Goal: Communication & Community: Participate in discussion

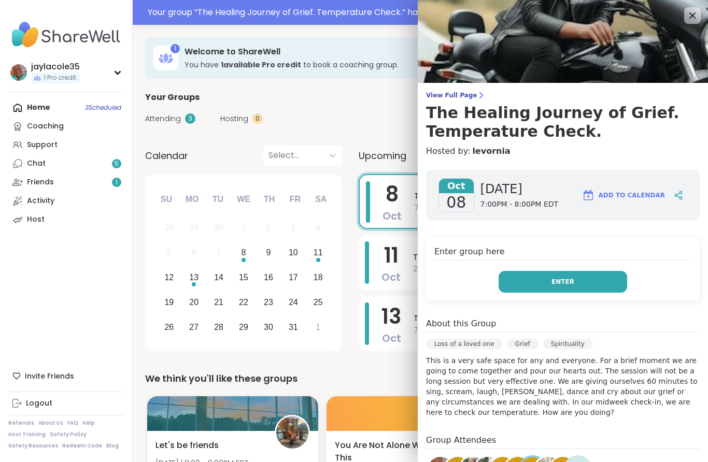
click at [587, 280] on button "Enter" at bounding box center [563, 282] width 129 height 22
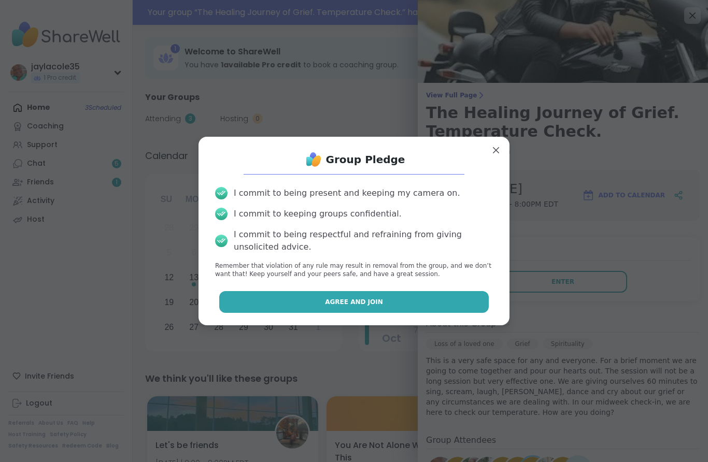
click at [432, 305] on button "Agree and Join" at bounding box center [354, 302] width 270 height 22
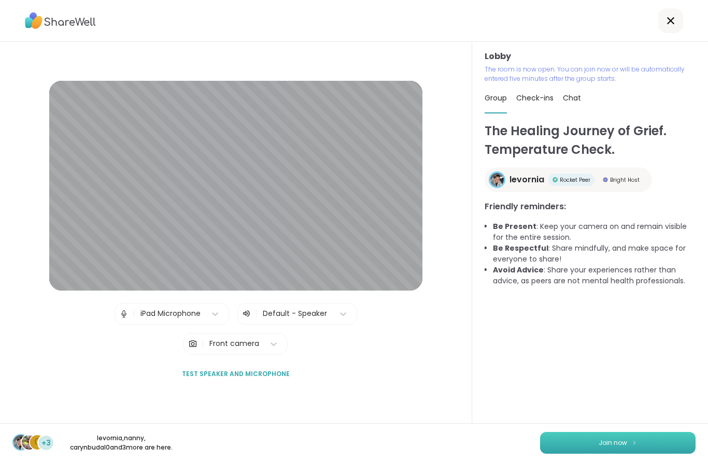
click at [628, 444] on button "Join now" at bounding box center [618, 443] width 156 height 22
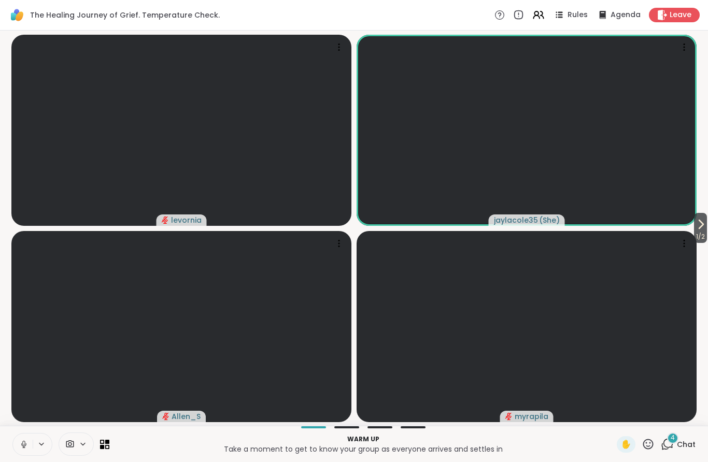
click at [22, 437] on button at bounding box center [23, 445] width 20 height 22
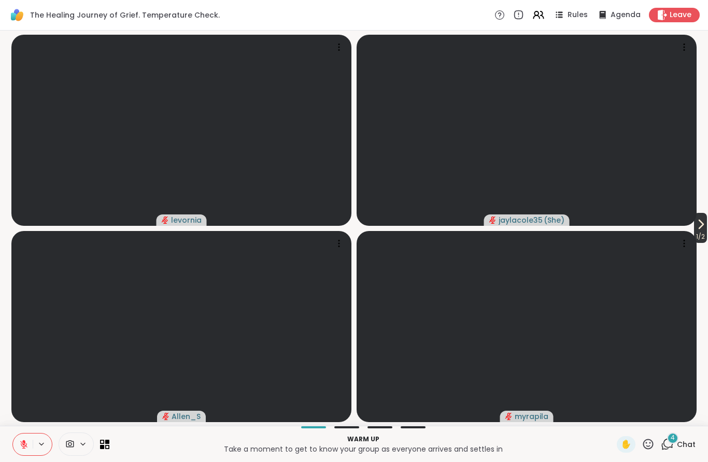
click at [696, 224] on icon at bounding box center [701, 224] width 12 height 12
click at [1, 223] on button "2 / 2" at bounding box center [8, 228] width 15 height 30
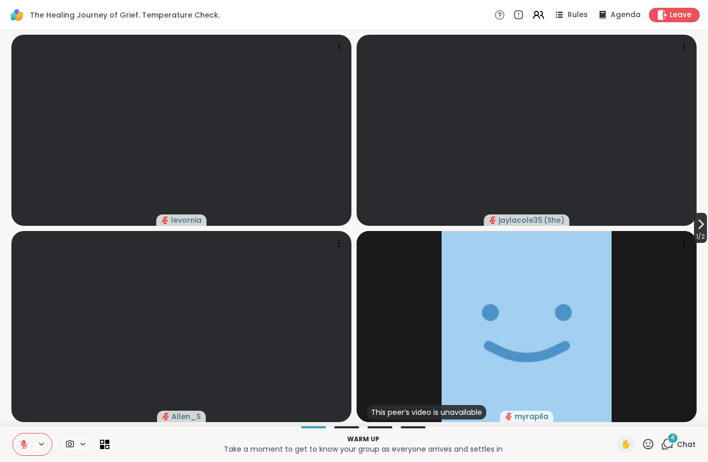
click at [696, 243] on span "1 / 2" at bounding box center [700, 237] width 13 height 12
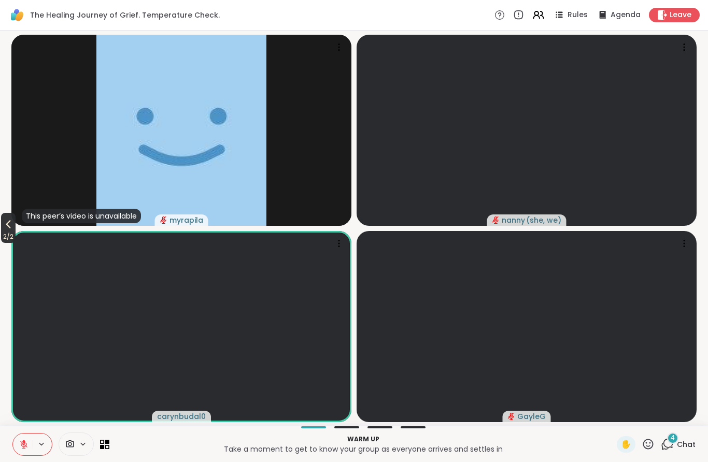
click at [1, 241] on span "2 / 2" at bounding box center [8, 237] width 15 height 12
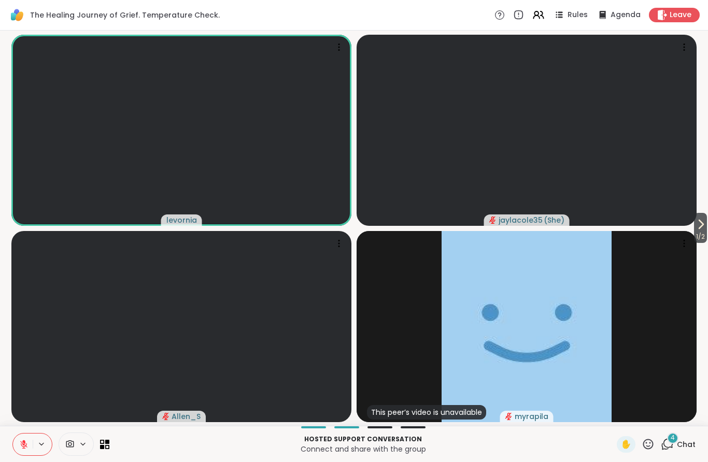
click at [685, 442] on span "Chat" at bounding box center [686, 445] width 19 height 10
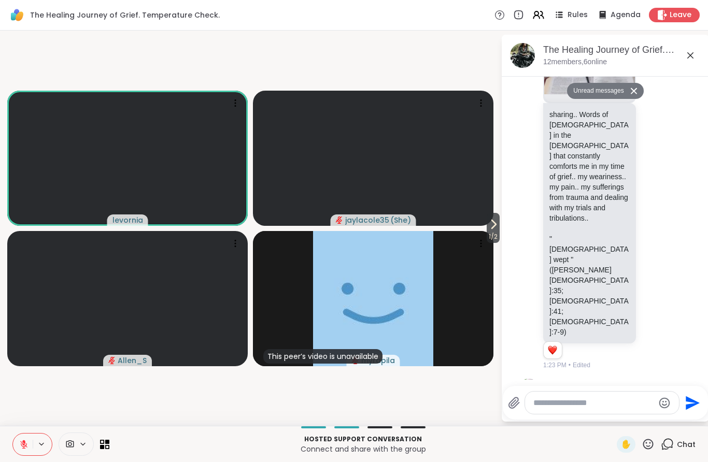
scroll to position [956, 0]
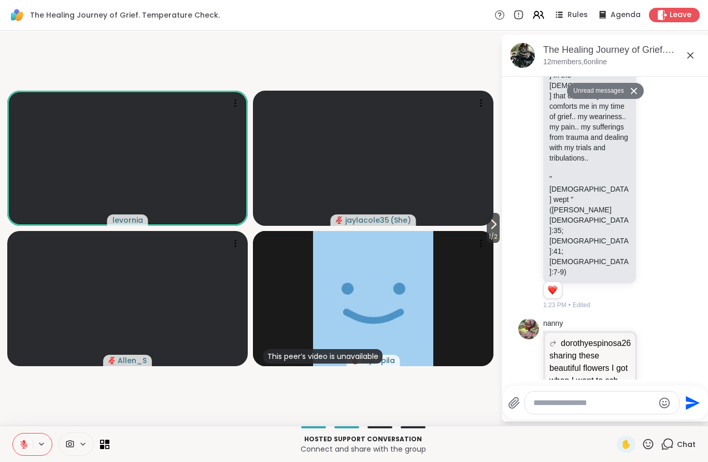
click at [595, 403] on textarea "Type your message" at bounding box center [593, 403] width 121 height 10
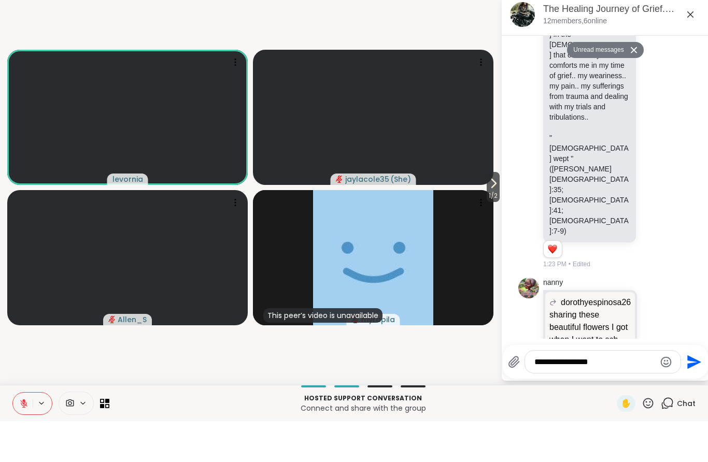
type textarea "**********"
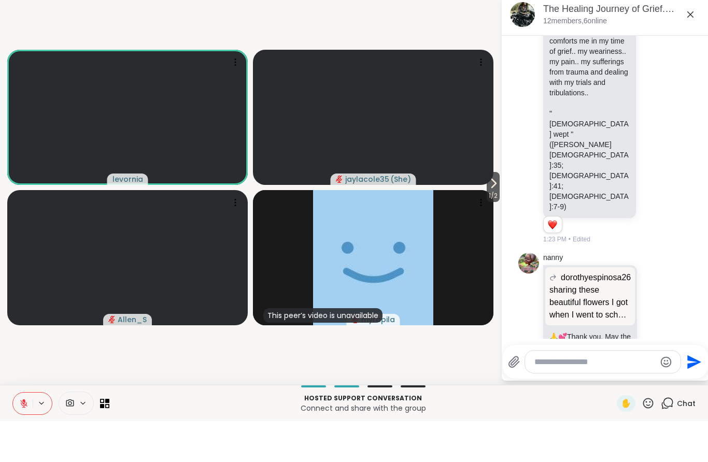
scroll to position [987, 0]
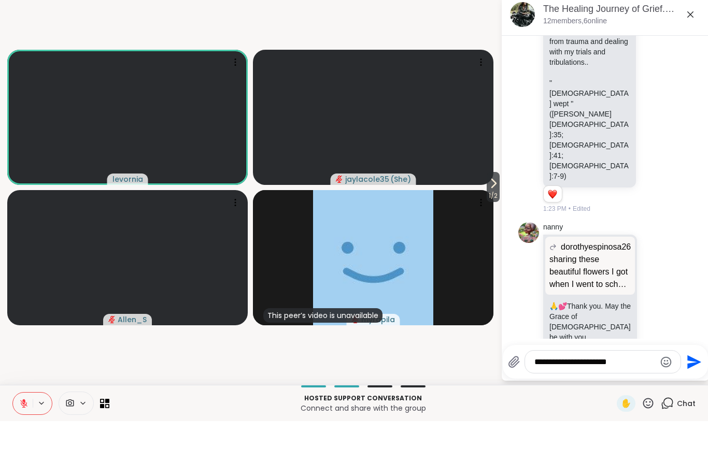
type textarea "**********"
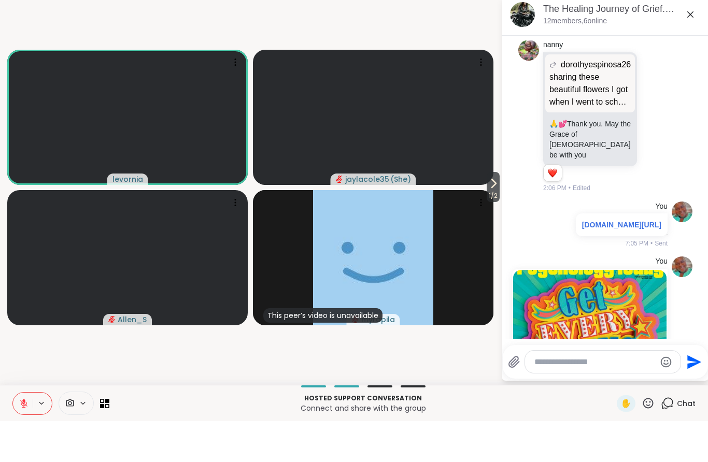
scroll to position [1220, 0]
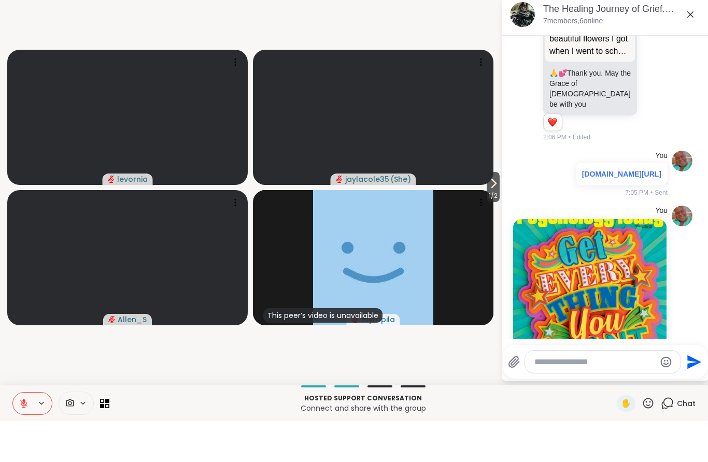
click at [20, 440] on icon at bounding box center [23, 444] width 9 height 9
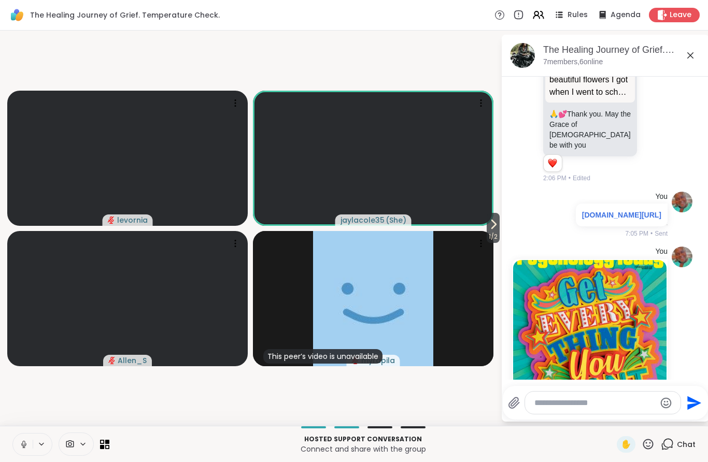
click at [20, 450] on button at bounding box center [23, 445] width 20 height 22
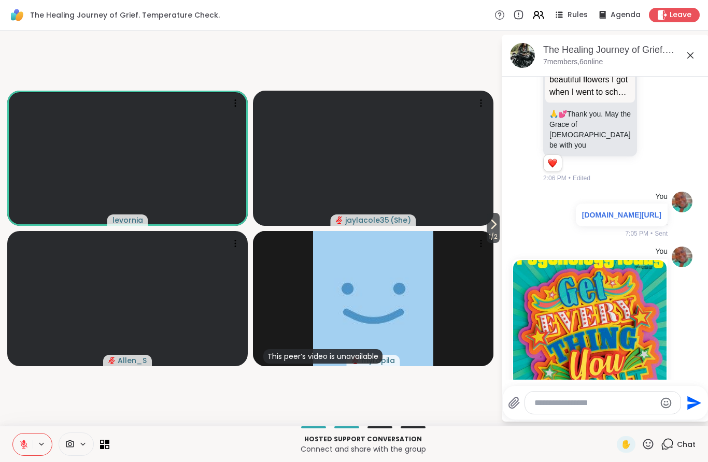
click at [580, 400] on textarea "Type your message" at bounding box center [594, 403] width 121 height 10
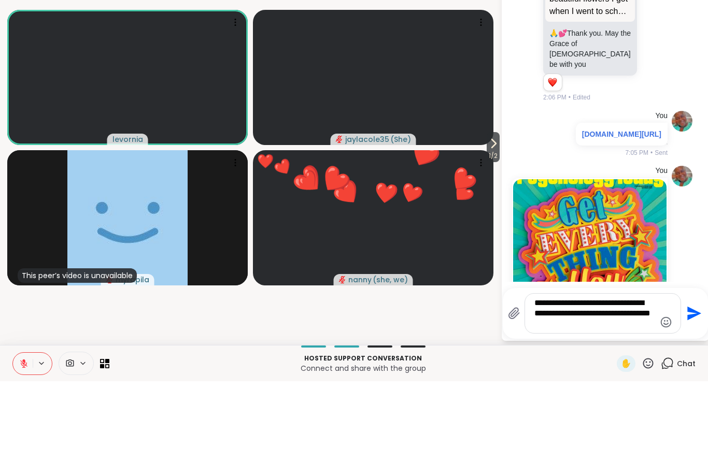
type textarea "**********"
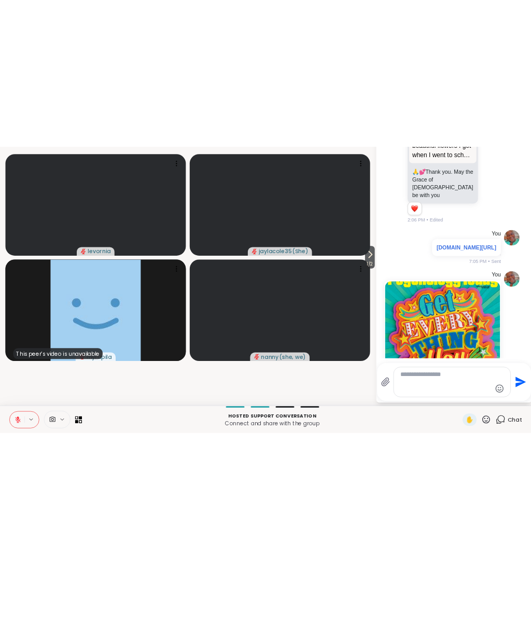
scroll to position [1306, 0]
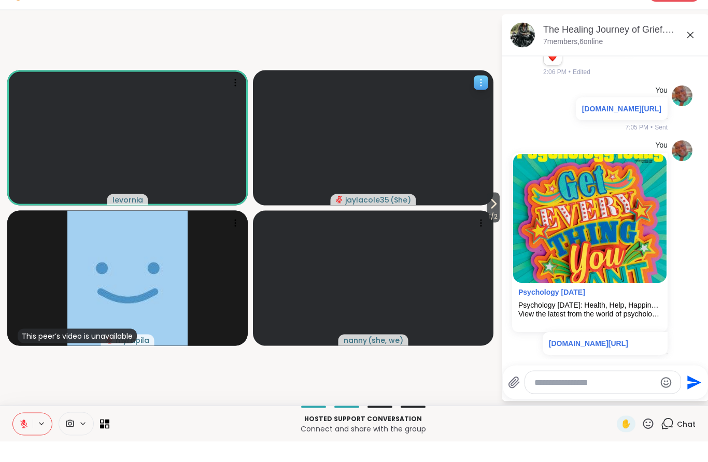
click at [474, 204] on video at bounding box center [373, 158] width 241 height 135
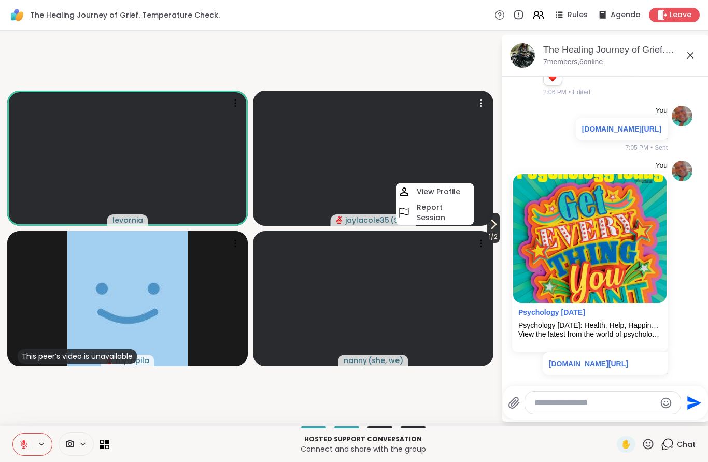
click at [491, 217] on button "1 / 2" at bounding box center [493, 228] width 13 height 30
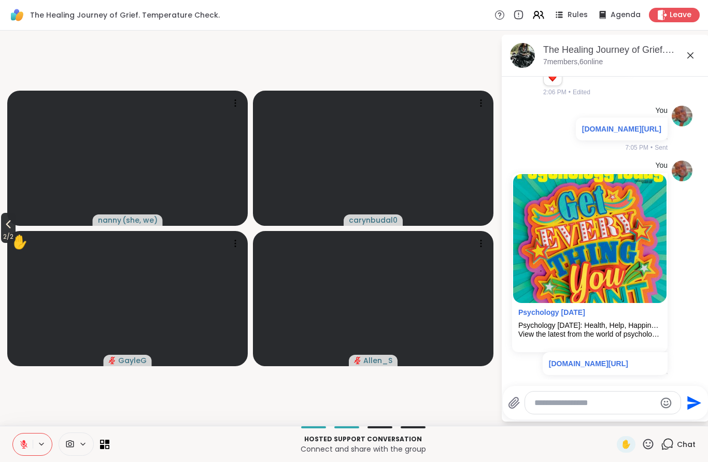
click at [10, 226] on icon at bounding box center [8, 225] width 5 height 8
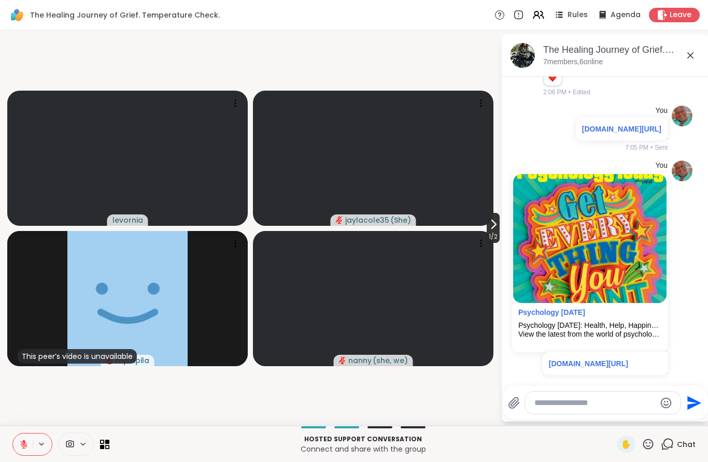
click at [492, 222] on icon at bounding box center [494, 224] width 4 height 8
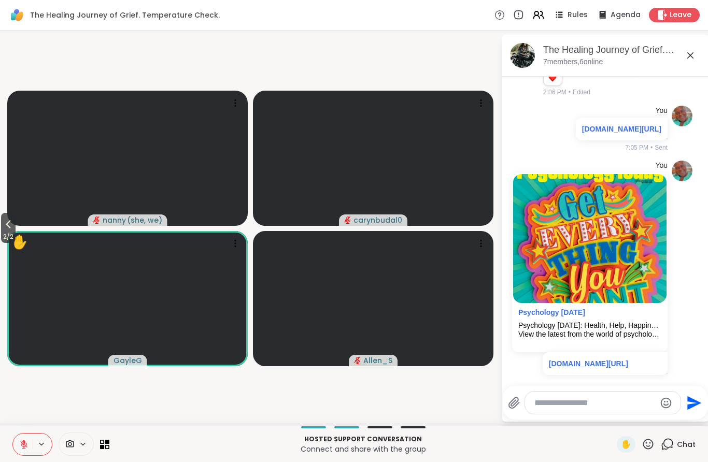
click at [652, 443] on icon at bounding box center [648, 444] width 13 height 13
click at [613, 419] on span "❤️" at bounding box center [618, 417] width 10 height 12
click at [13, 235] on span "2 / 2" at bounding box center [8, 237] width 15 height 12
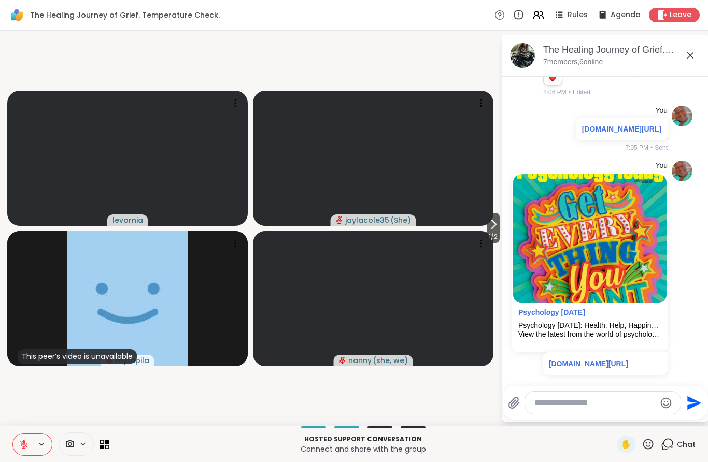
click at [649, 442] on icon at bounding box center [648, 444] width 13 height 13
click at [525, 447] on p "Connect and share with the group" at bounding box center [363, 449] width 495 height 10
click at [490, 227] on icon at bounding box center [493, 224] width 12 height 12
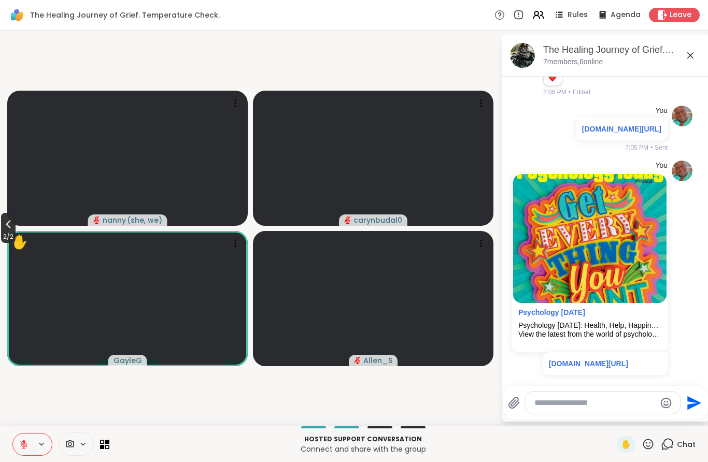
click at [9, 234] on span "2 / 2" at bounding box center [8, 237] width 15 height 12
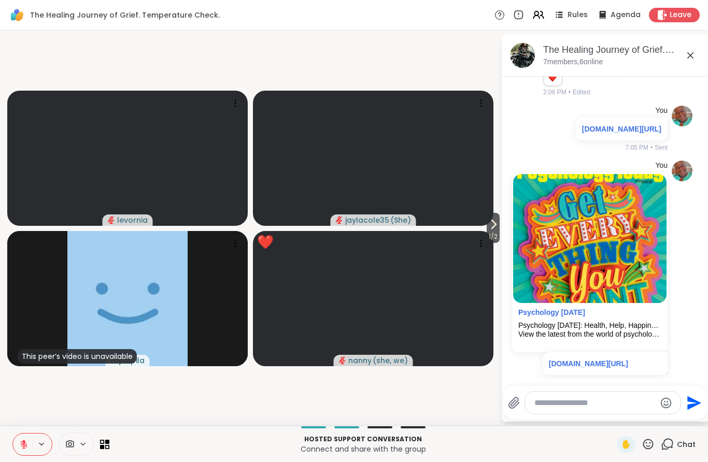
click at [644, 441] on icon at bounding box center [648, 444] width 13 height 13
click at [609, 419] on div "❤️" at bounding box center [618, 417] width 19 height 17
click at [650, 445] on icon at bounding box center [648, 444] width 13 height 13
click at [487, 229] on button "1 / 2" at bounding box center [493, 228] width 13 height 30
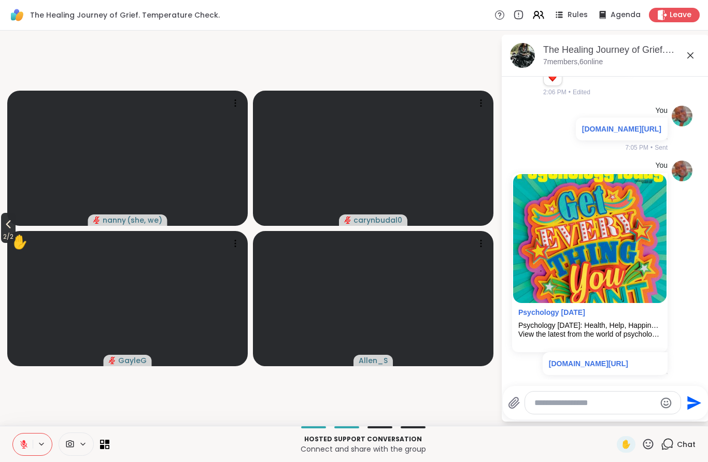
click at [10, 221] on icon at bounding box center [8, 224] width 12 height 12
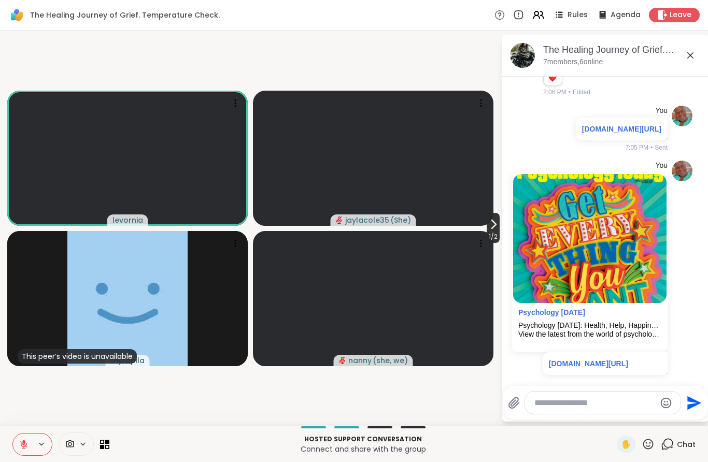
click at [490, 227] on icon at bounding box center [493, 224] width 12 height 12
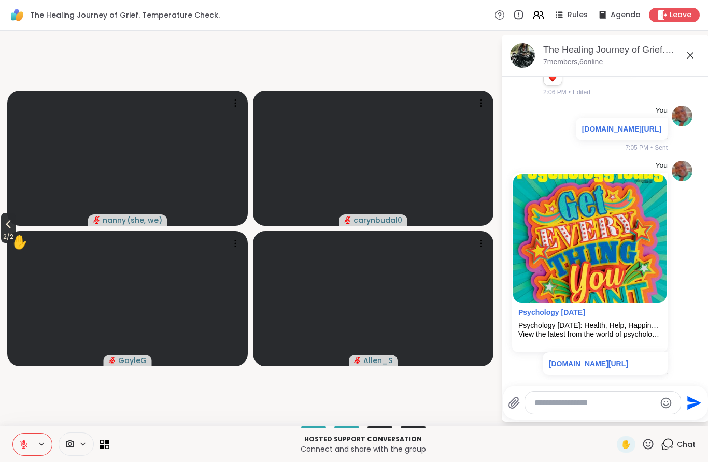
click at [2, 224] on button "2 / 2" at bounding box center [8, 228] width 15 height 30
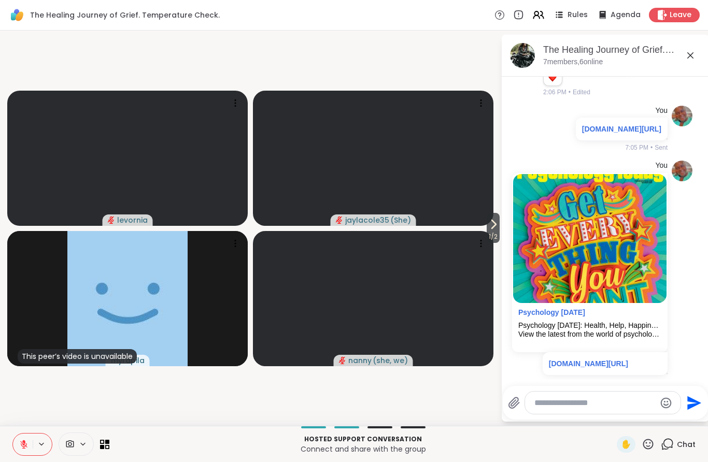
click at [651, 441] on icon at bounding box center [648, 444] width 13 height 13
click at [613, 418] on span "❤️" at bounding box center [618, 417] width 10 height 12
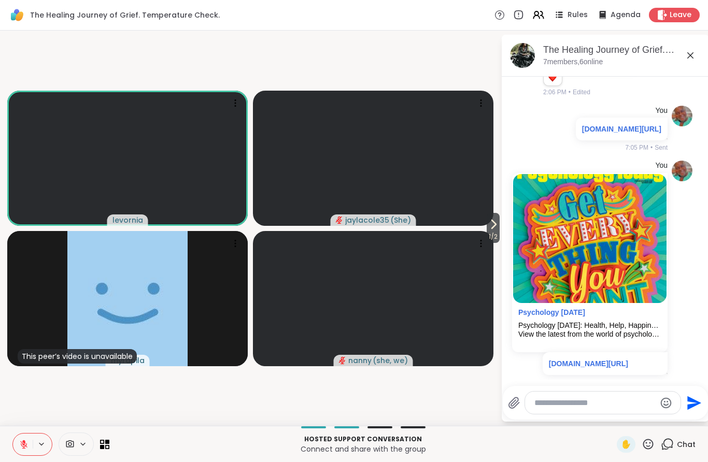
click at [14, 443] on button at bounding box center [23, 445] width 20 height 22
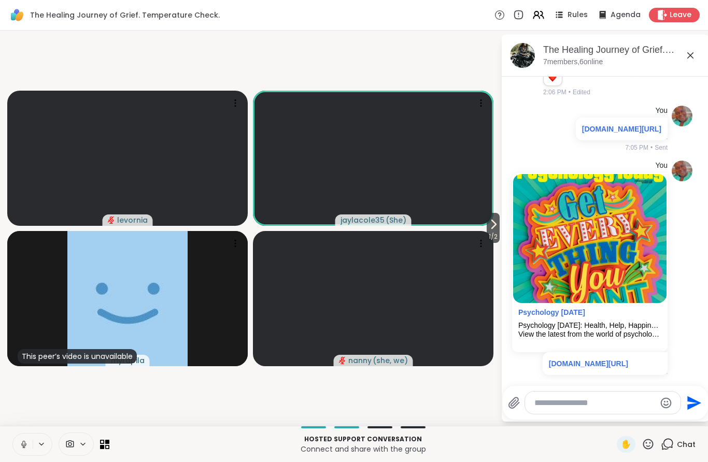
click at [18, 443] on button at bounding box center [23, 445] width 20 height 22
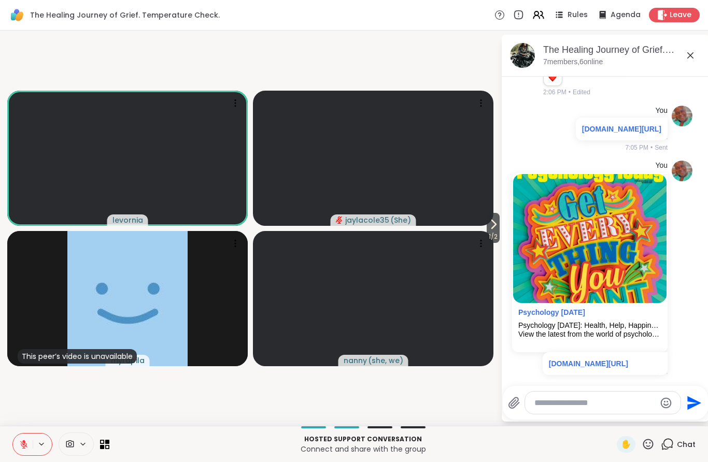
click at [25, 447] on icon at bounding box center [23, 444] width 9 height 9
click at [23, 441] on icon at bounding box center [23, 444] width 9 height 9
click at [631, 448] on span "✋" at bounding box center [626, 445] width 10 height 12
click at [16, 448] on button at bounding box center [23, 445] width 20 height 22
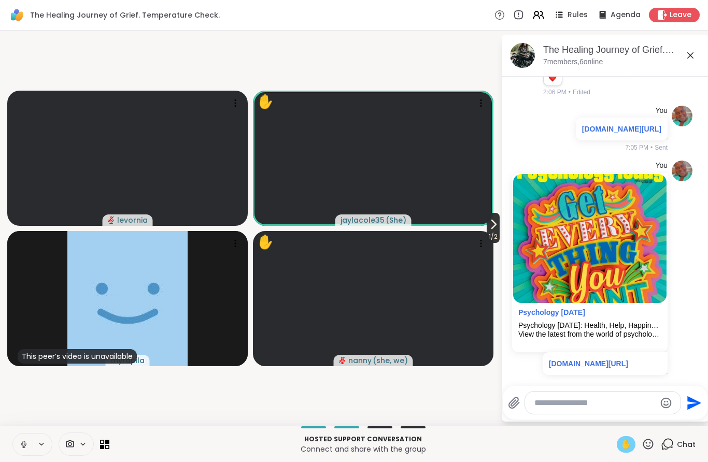
click at [494, 231] on span "1 / 2" at bounding box center [493, 237] width 13 height 12
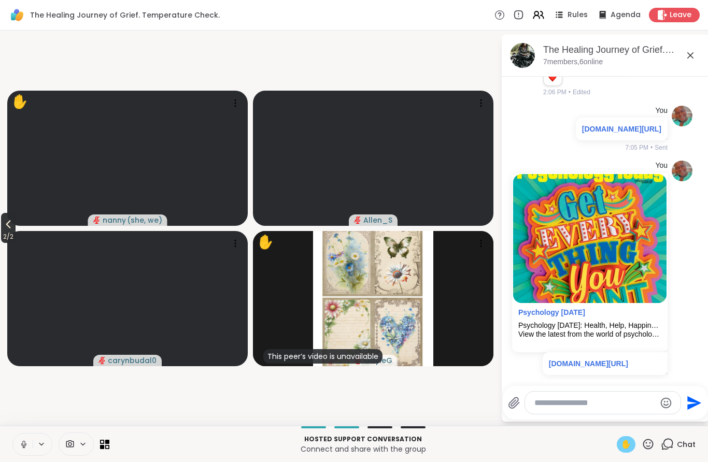
click at [5, 229] on icon at bounding box center [8, 224] width 12 height 12
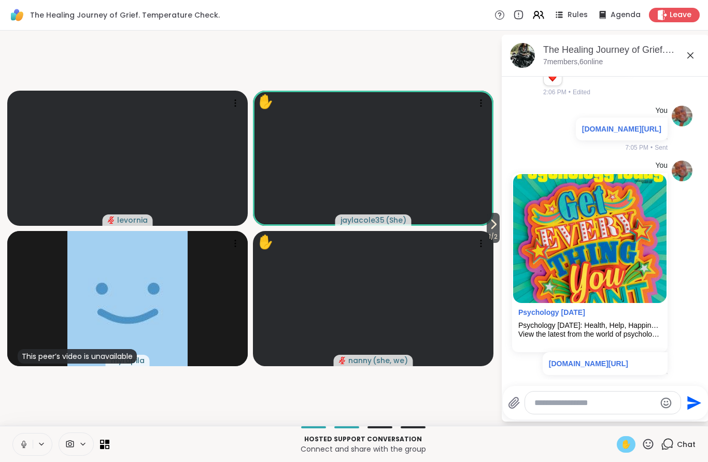
click at [620, 447] on div "✋" at bounding box center [626, 445] width 19 height 17
click at [22, 446] on icon at bounding box center [23, 444] width 9 height 9
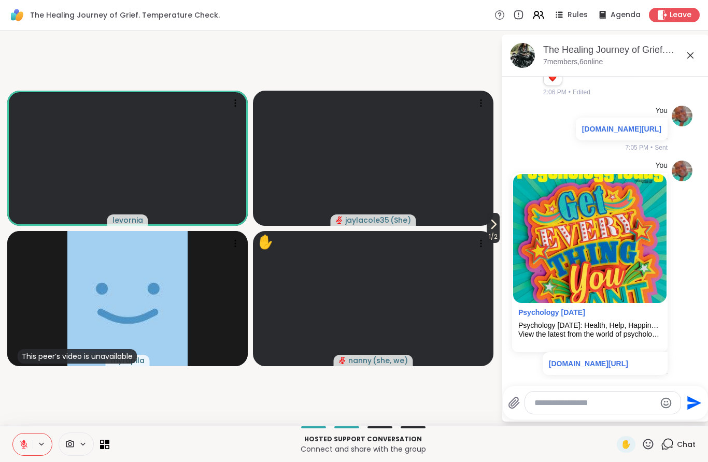
click at [488, 233] on span "1 / 2" at bounding box center [493, 237] width 13 height 12
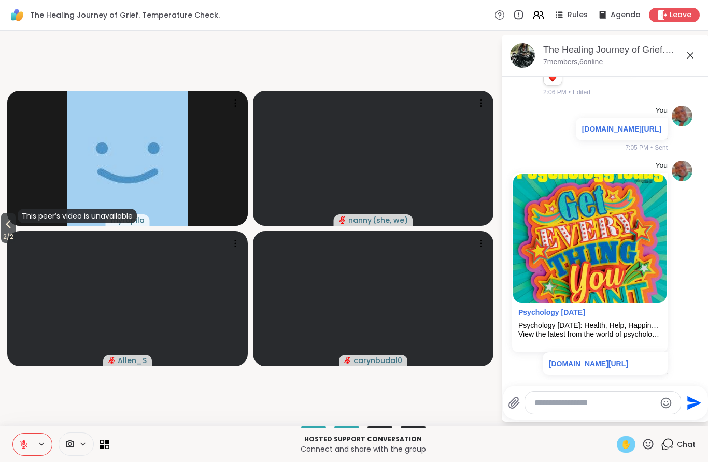
click at [622, 452] on div "✋" at bounding box center [626, 445] width 19 height 17
click at [2, 228] on button "2 / 2" at bounding box center [8, 228] width 15 height 30
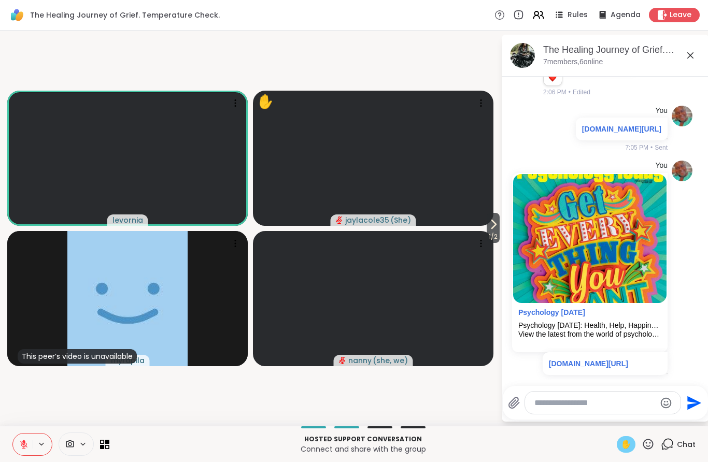
click at [19, 448] on button at bounding box center [23, 445] width 20 height 22
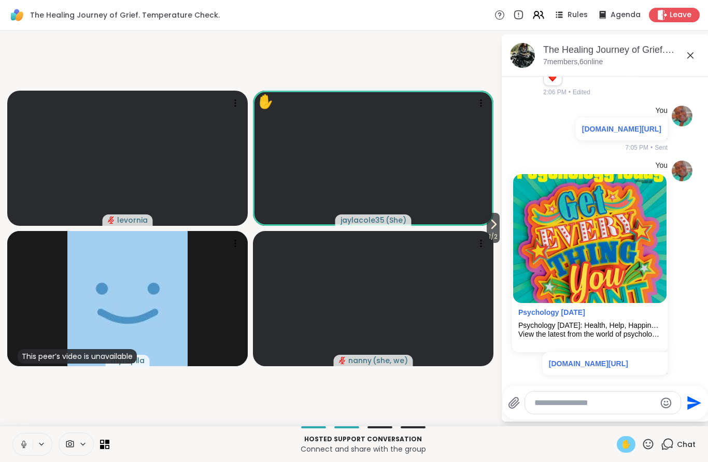
click at [32, 449] on button at bounding box center [23, 445] width 20 height 22
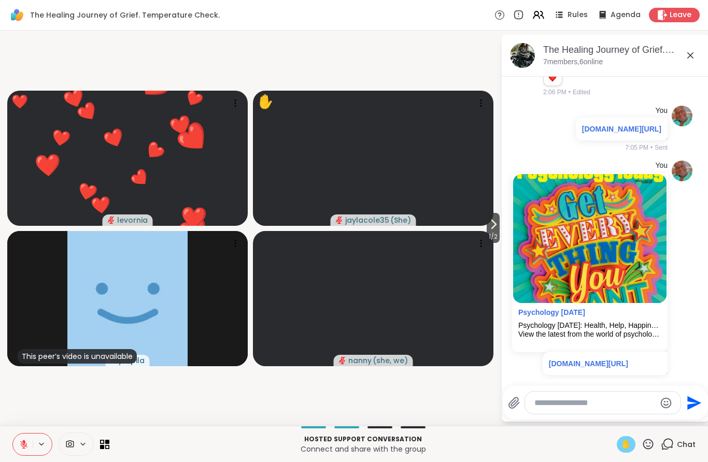
click at [629, 447] on span "✋" at bounding box center [626, 445] width 10 height 12
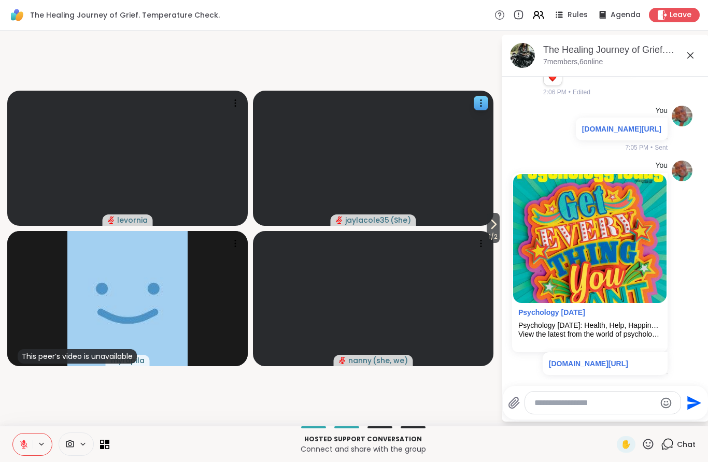
click at [478, 216] on video at bounding box center [373, 158] width 241 height 135
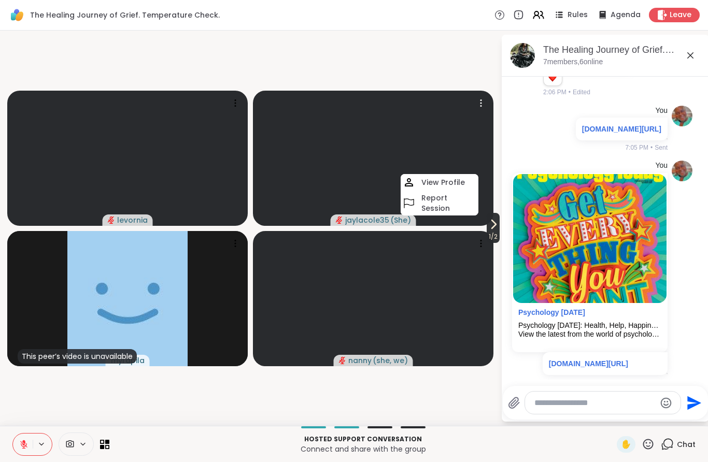
click at [499, 223] on button "1 / 2" at bounding box center [493, 228] width 13 height 30
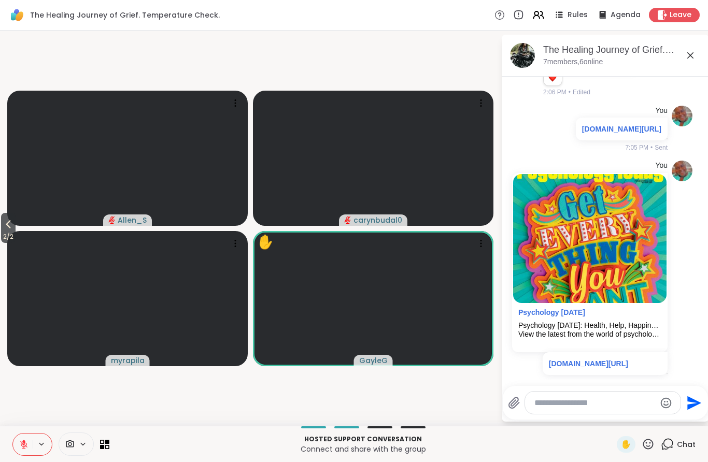
scroll to position [1129, 0]
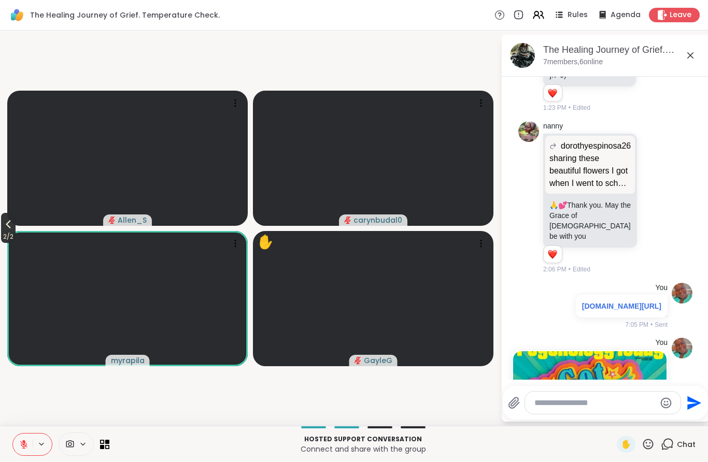
click at [5, 224] on icon at bounding box center [8, 224] width 12 height 12
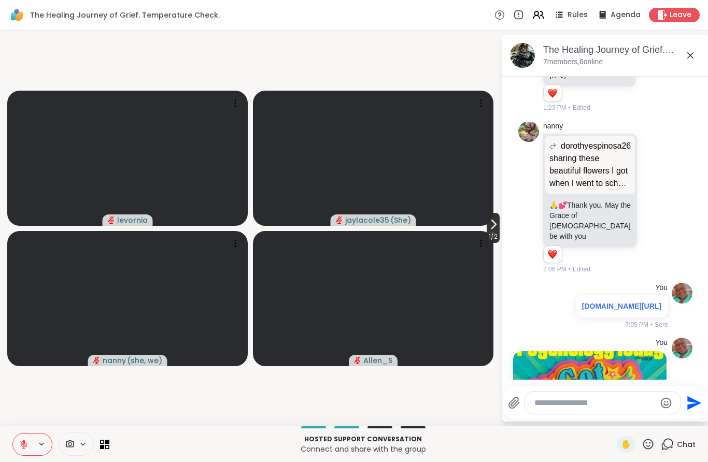
click at [493, 231] on span "1 / 2" at bounding box center [493, 237] width 13 height 12
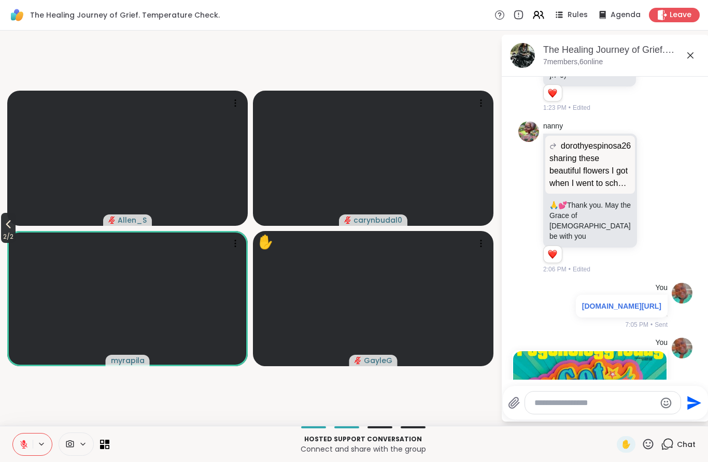
click at [3, 224] on icon at bounding box center [8, 224] width 12 height 12
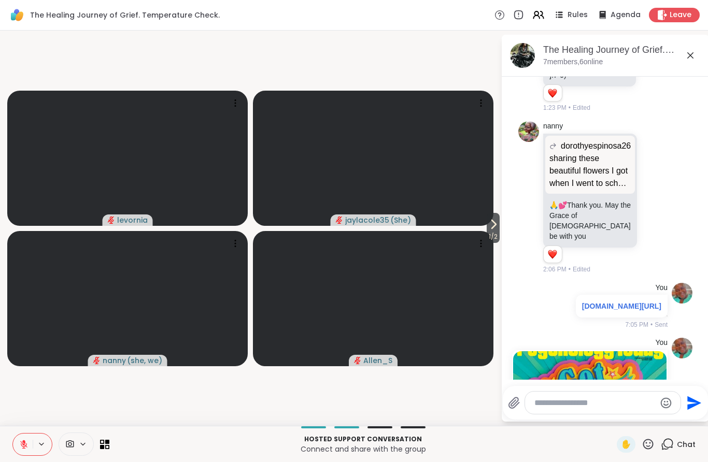
click at [650, 445] on icon at bounding box center [648, 444] width 13 height 13
click at [617, 418] on span "❤️" at bounding box center [618, 417] width 10 height 12
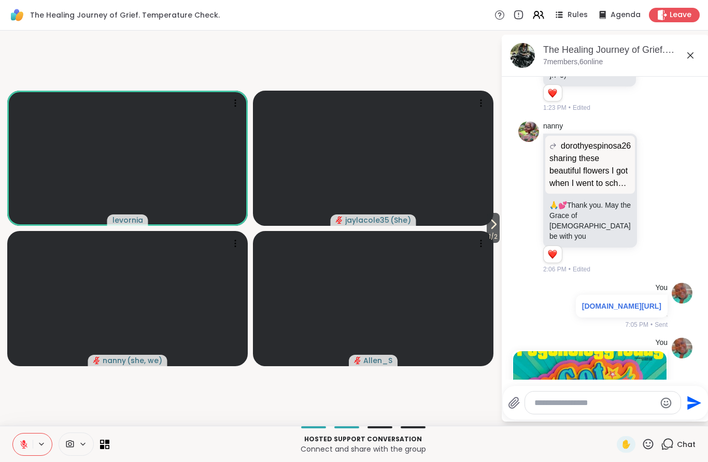
click at [650, 445] on icon at bounding box center [648, 444] width 13 height 13
click at [686, 419] on span "🎉" at bounding box center [686, 417] width 10 height 12
click at [496, 228] on icon at bounding box center [493, 224] width 12 height 12
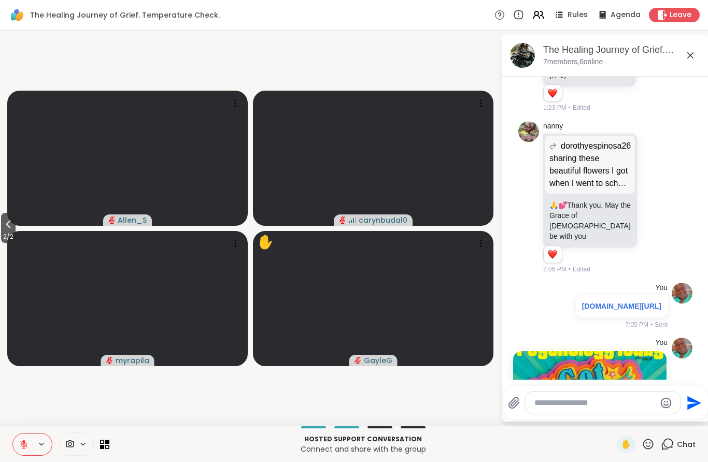
click at [648, 443] on icon at bounding box center [648, 444] width 13 height 13
click at [687, 417] on span "🎉" at bounding box center [686, 417] width 10 height 12
click at [3, 230] on icon at bounding box center [8, 224] width 12 height 12
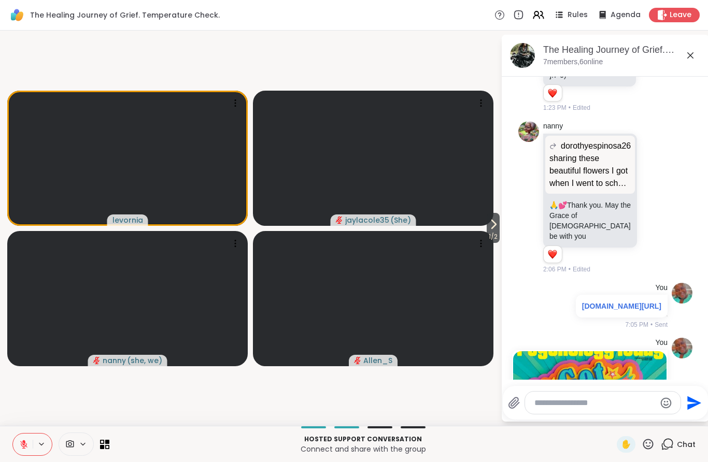
click at [16, 446] on button at bounding box center [23, 445] width 20 height 22
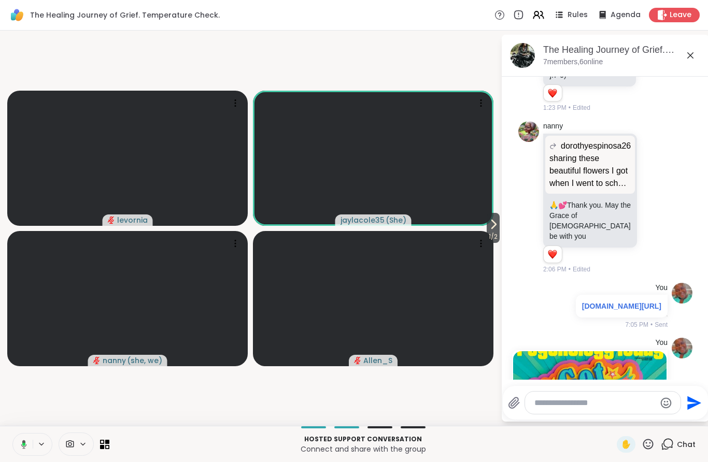
click at [18, 442] on icon at bounding box center [22, 444] width 9 height 9
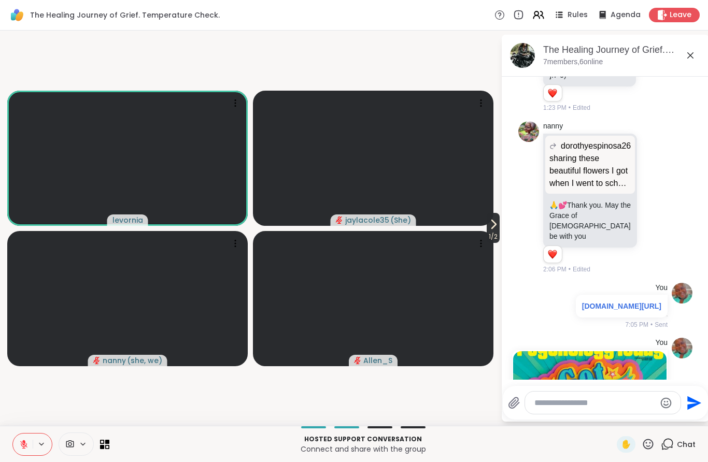
click at [496, 230] on icon at bounding box center [493, 224] width 12 height 12
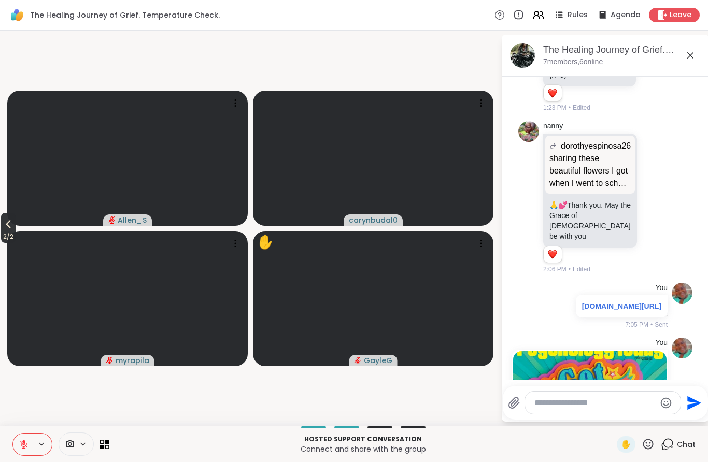
click at [4, 234] on span "2 / 2" at bounding box center [8, 237] width 15 height 12
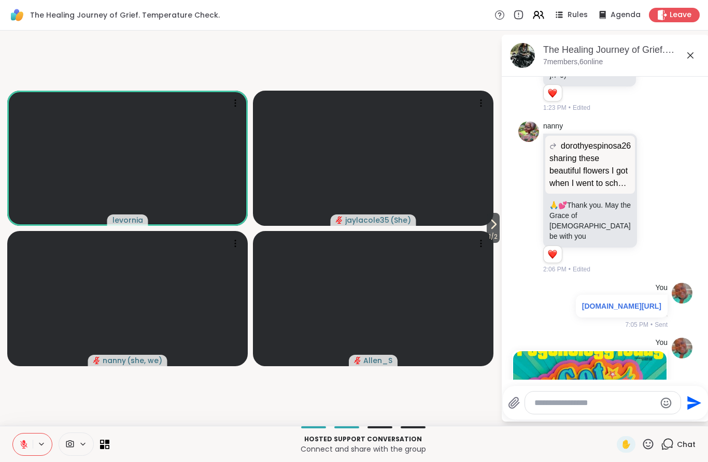
click at [564, 401] on textarea "Type your message" at bounding box center [594, 403] width 121 height 10
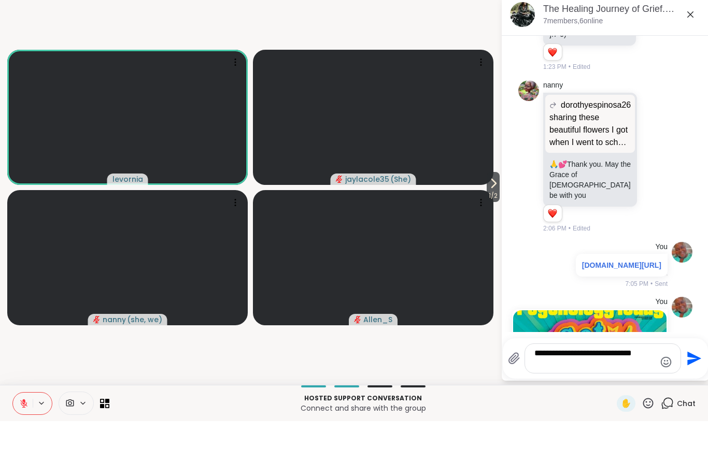
type textarea "**********"
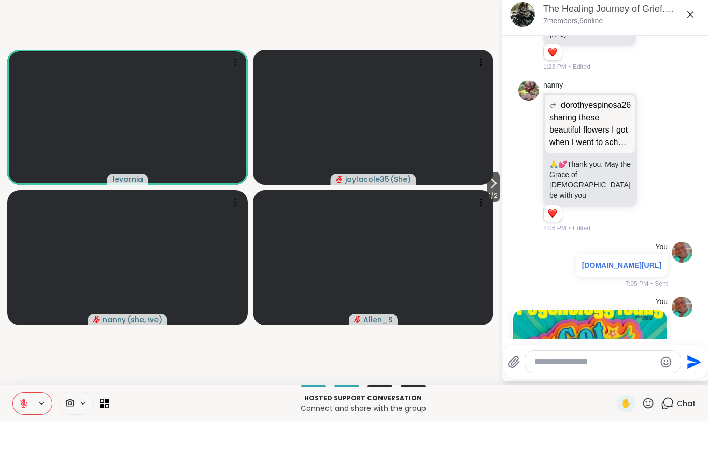
scroll to position [1371, 0]
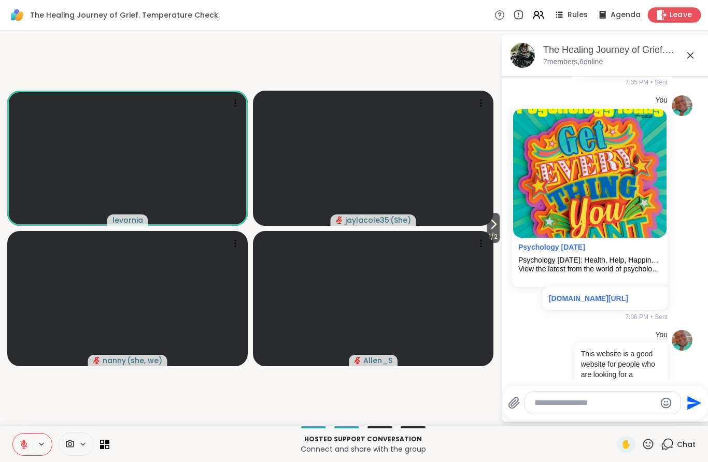
click at [679, 17] on span "Leave" at bounding box center [681, 15] width 23 height 11
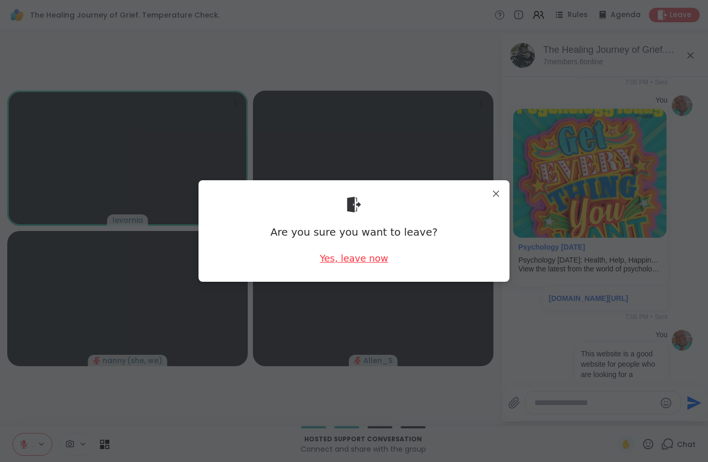
click at [371, 261] on div "Yes, leave now" at bounding box center [354, 258] width 68 height 13
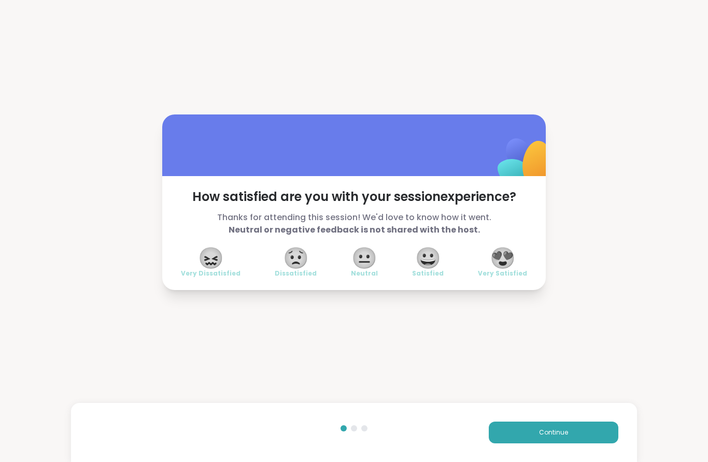
click at [506, 264] on span "😍" at bounding box center [503, 258] width 26 height 19
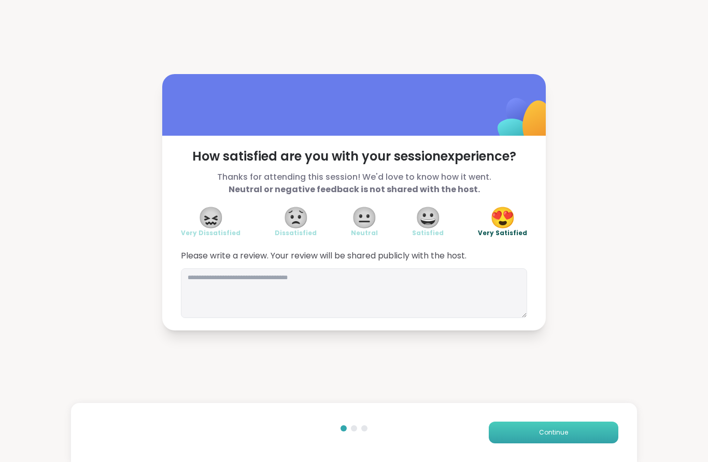
click at [544, 430] on span "Continue" at bounding box center [553, 432] width 29 height 9
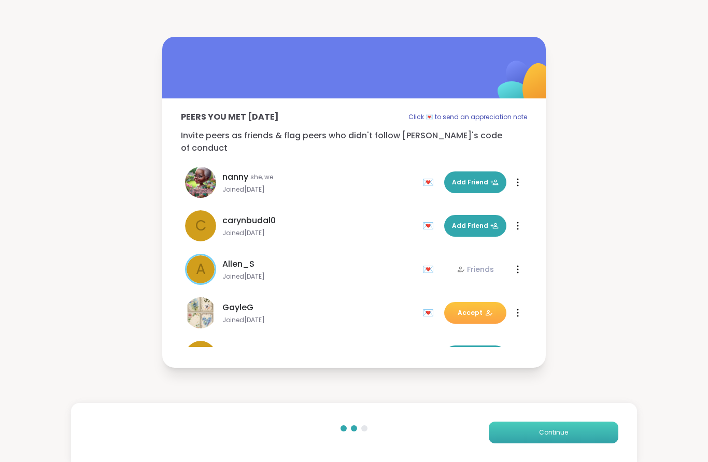
click at [542, 435] on span "Continue" at bounding box center [553, 432] width 29 height 9
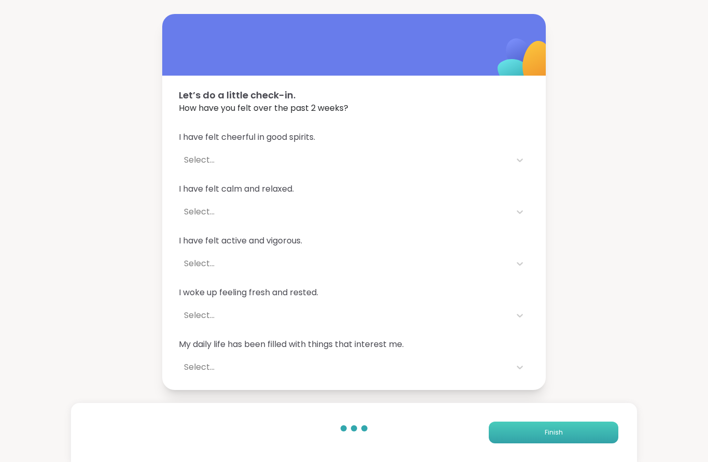
click at [558, 430] on span "Finish" at bounding box center [554, 432] width 18 height 9
